Goal: Task Accomplishment & Management: Use online tool/utility

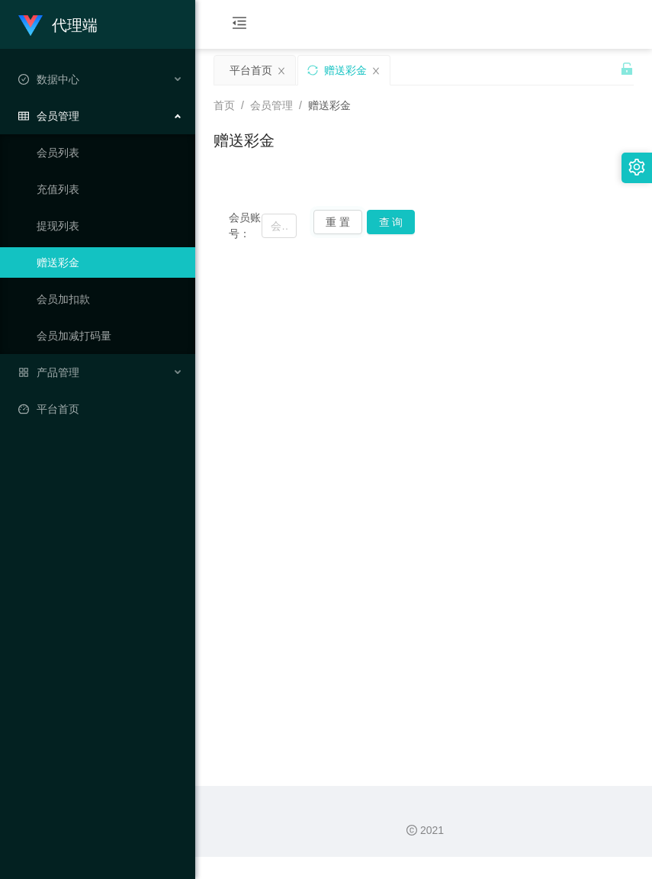
click at [334, 225] on button "重 置" at bounding box center [338, 222] width 49 height 24
click at [268, 230] on input "text" at bounding box center [279, 226] width 34 height 24
click at [267, 230] on input "text" at bounding box center [279, 226] width 34 height 24
click at [265, 231] on input "text" at bounding box center [279, 226] width 34 height 24
paste input "fongng"
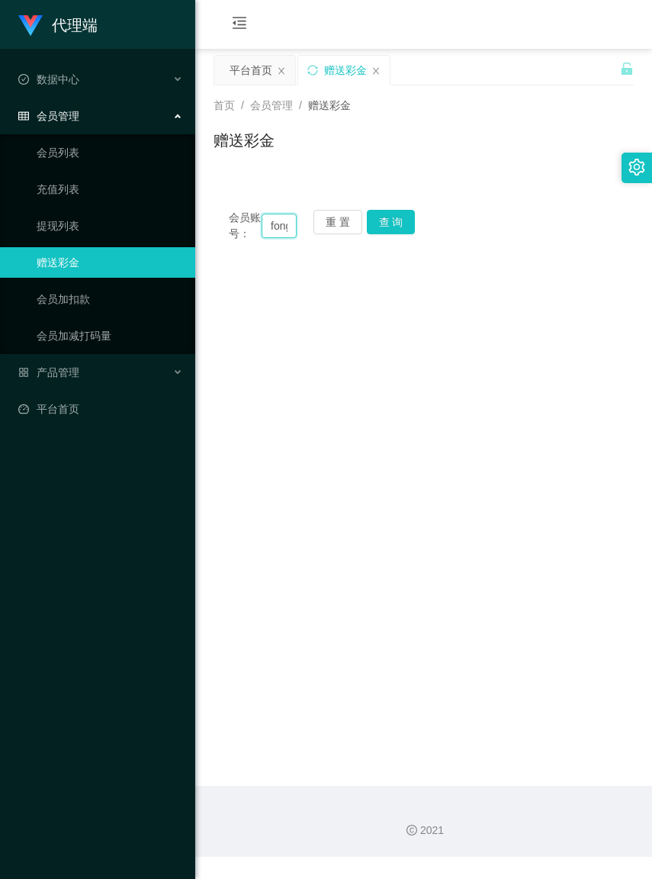
scroll to position [0, 19]
type input "fongng"
click at [337, 391] on main "关闭左侧 关闭右侧 关闭其它 刷新页面 平台首页 赠送彩金 首页 / 会员管理 / 赠送彩金 / 赠送彩金 会员账号： fongng 重 置 查 询 会员账号…" at bounding box center [423, 417] width 457 height 737
click at [390, 226] on button "查 询" at bounding box center [391, 222] width 49 height 24
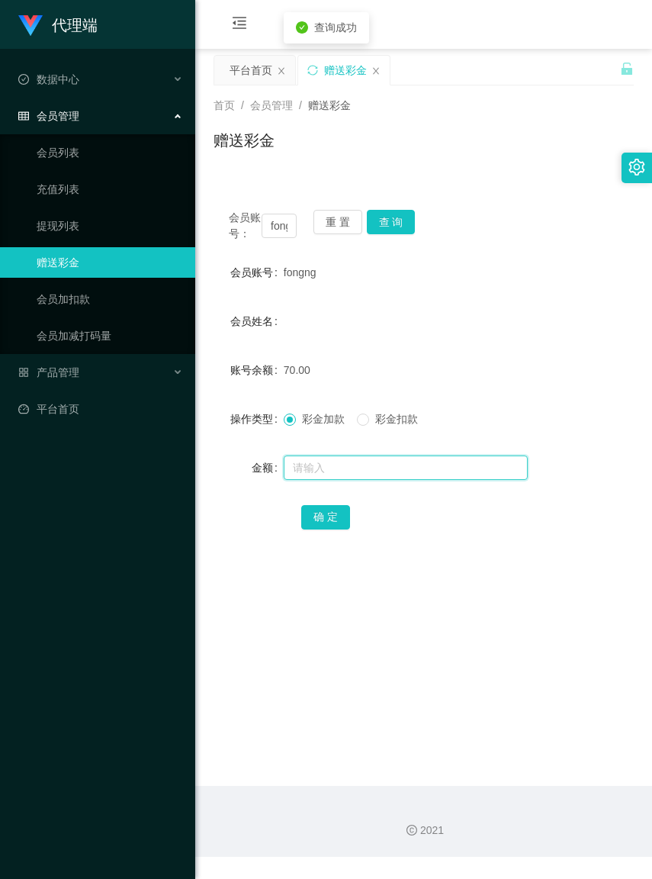
click at [348, 480] on input "text" at bounding box center [406, 467] width 244 height 24
type input "30"
click at [319, 529] on button "确 定" at bounding box center [325, 517] width 49 height 24
